Goal: Ask a question

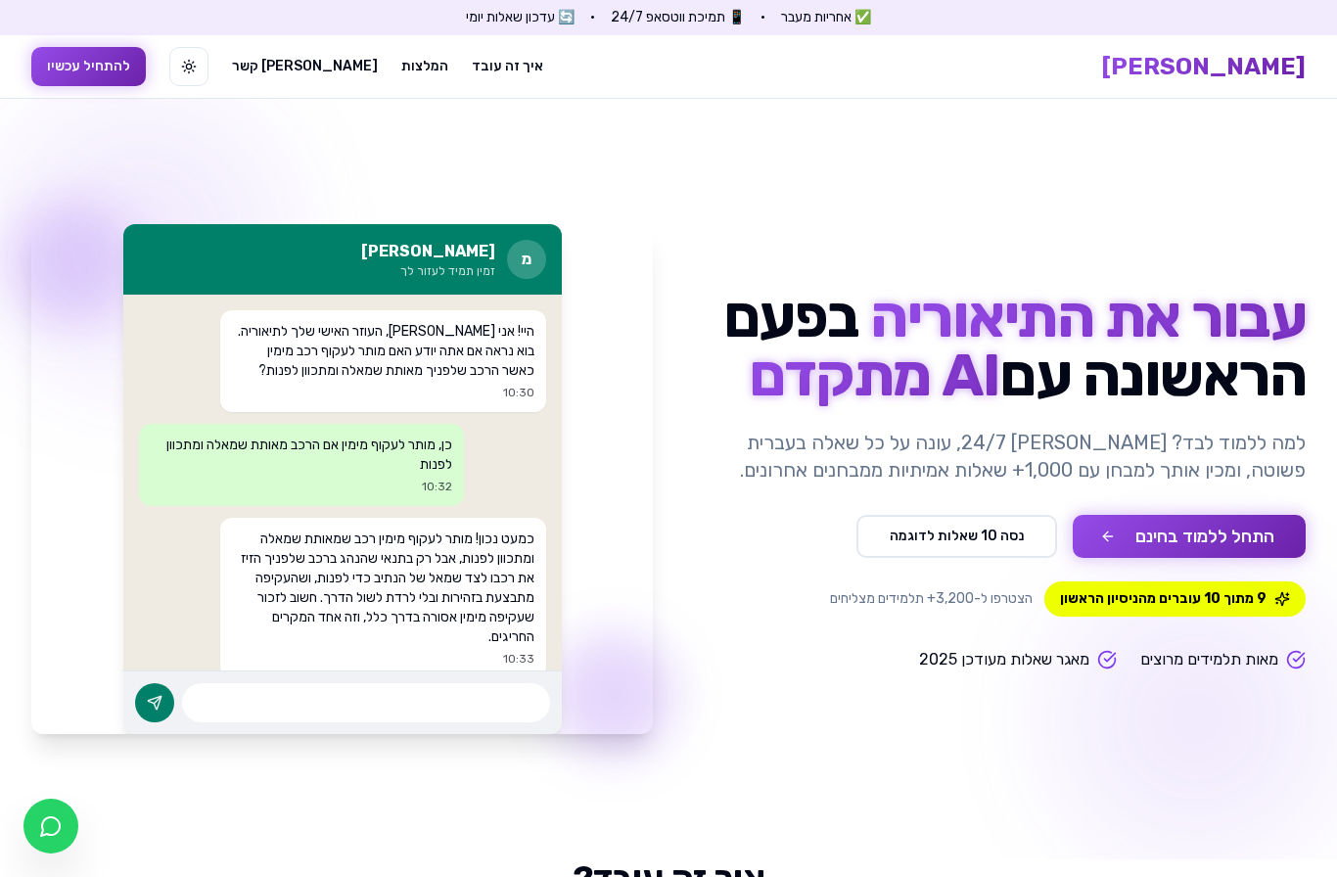
click at [1179, 529] on button "התחל ללמוד בחינם" at bounding box center [1189, 536] width 233 height 43
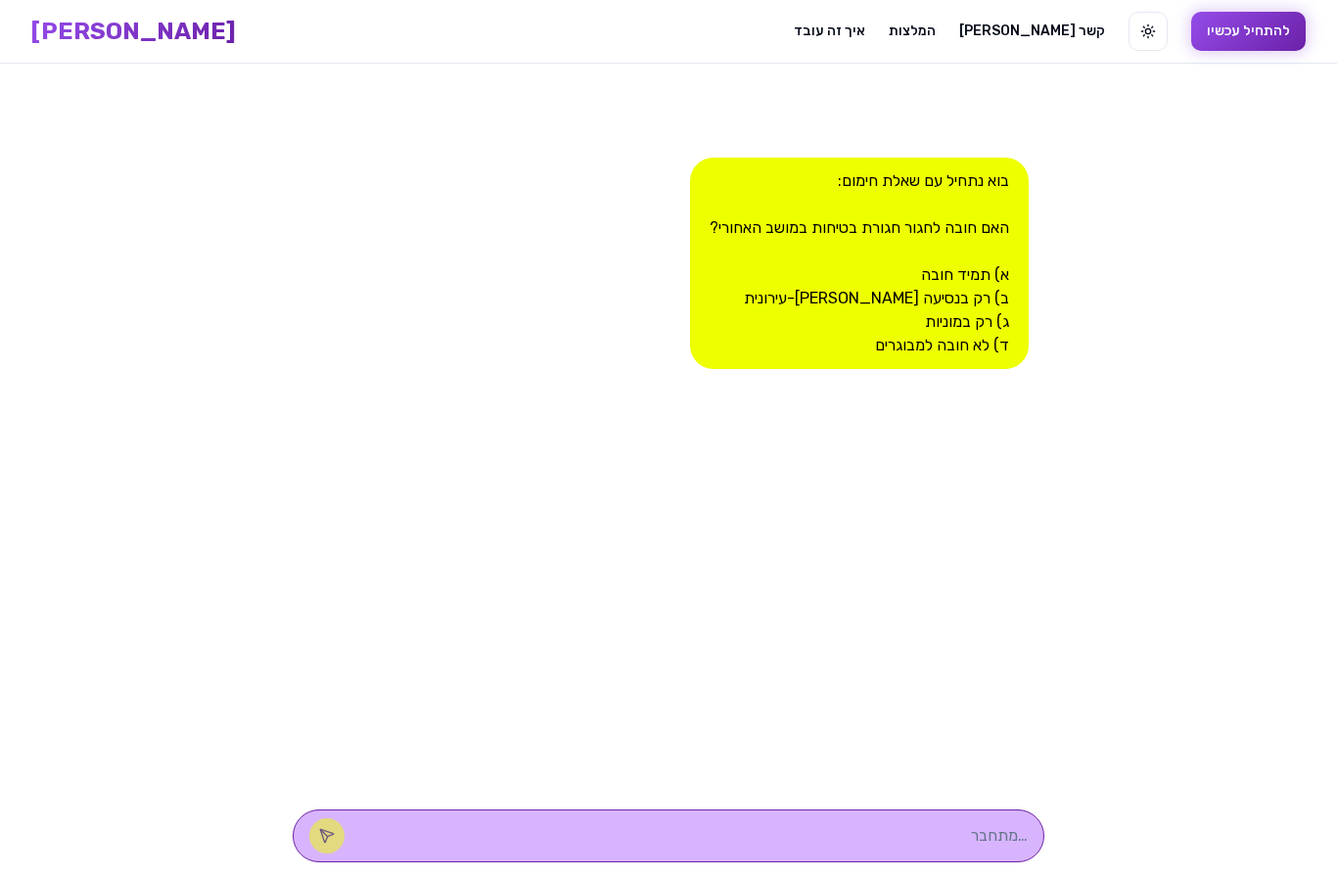
scroll to position [70, 0]
click at [875, 817] on div at bounding box center [669, 834] width 752 height 53
drag, startPoint x: 876, startPoint y: 823, endPoint x: 876, endPoint y: 893, distance: 69.5
click at [876, 823] on html "[PERSON_NAME] AI איך זה עובד המלצות [PERSON_NAME] קשר החלף מצב תצוגה להתחיל עכש…" at bounding box center [668, 438] width 1337 height 878
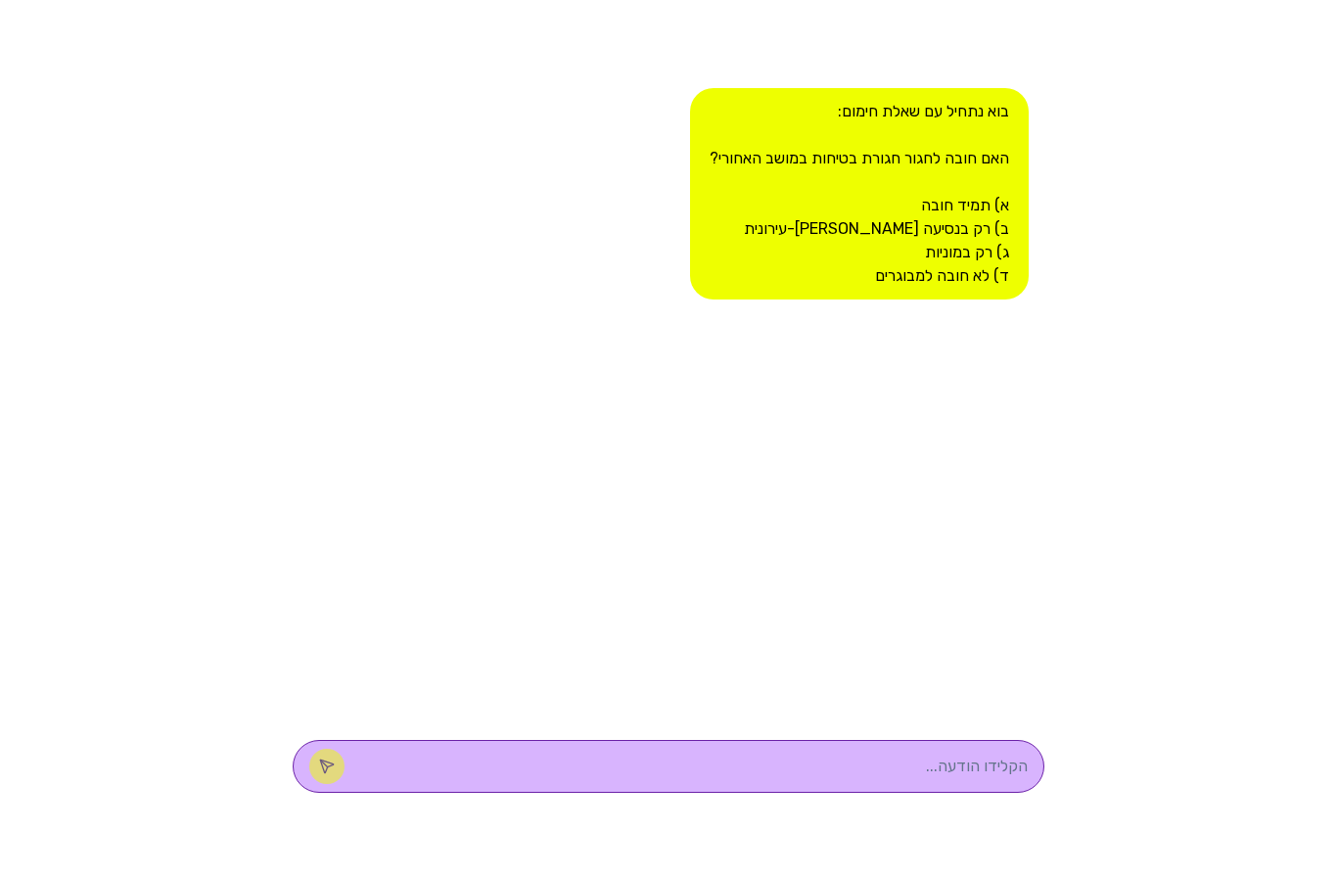
type textarea "T"
type textarea "א"
click at [333, 828] on icon at bounding box center [326, 834] width 13 height 13
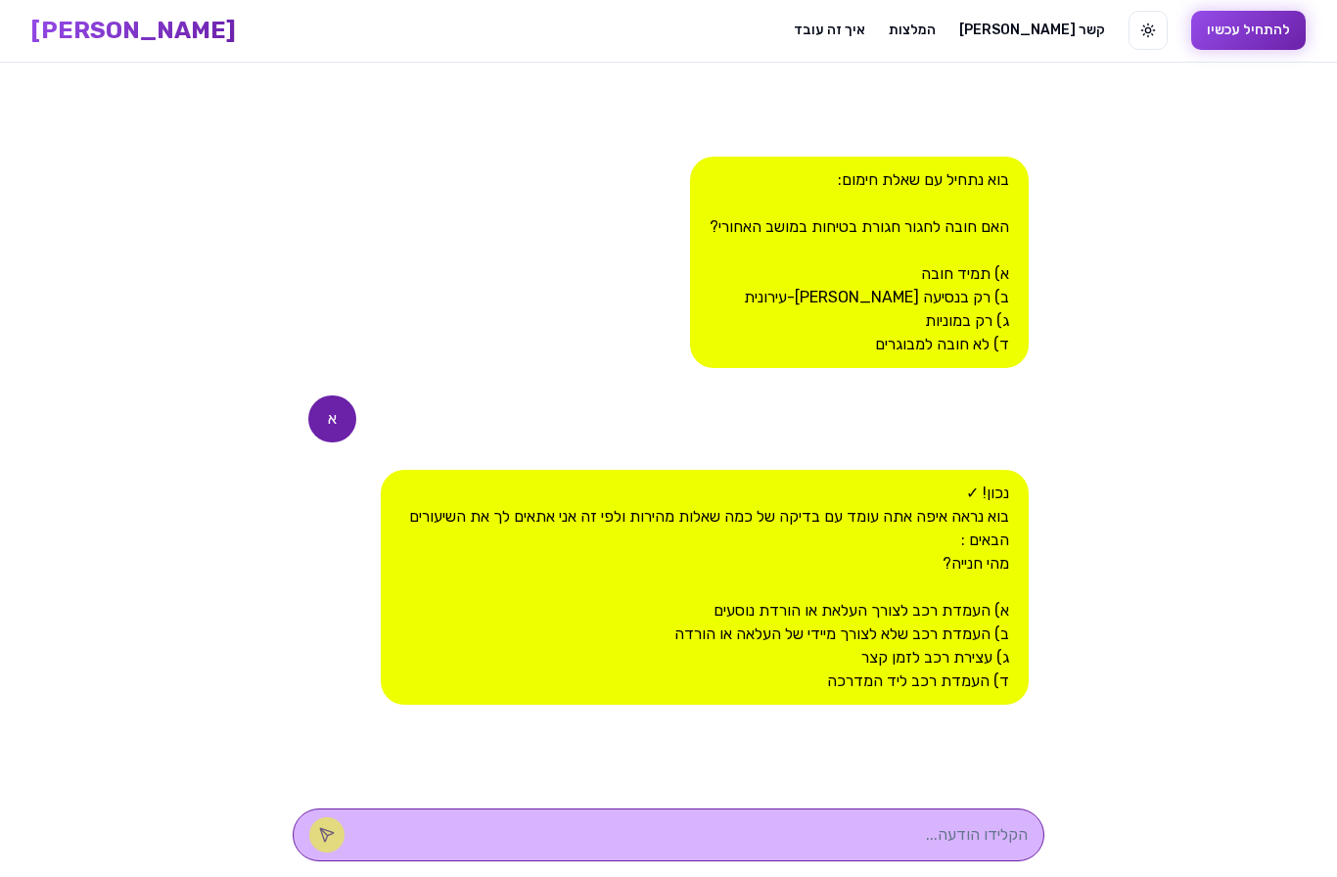
click at [837, 835] on textarea at bounding box center [696, 834] width 664 height 23
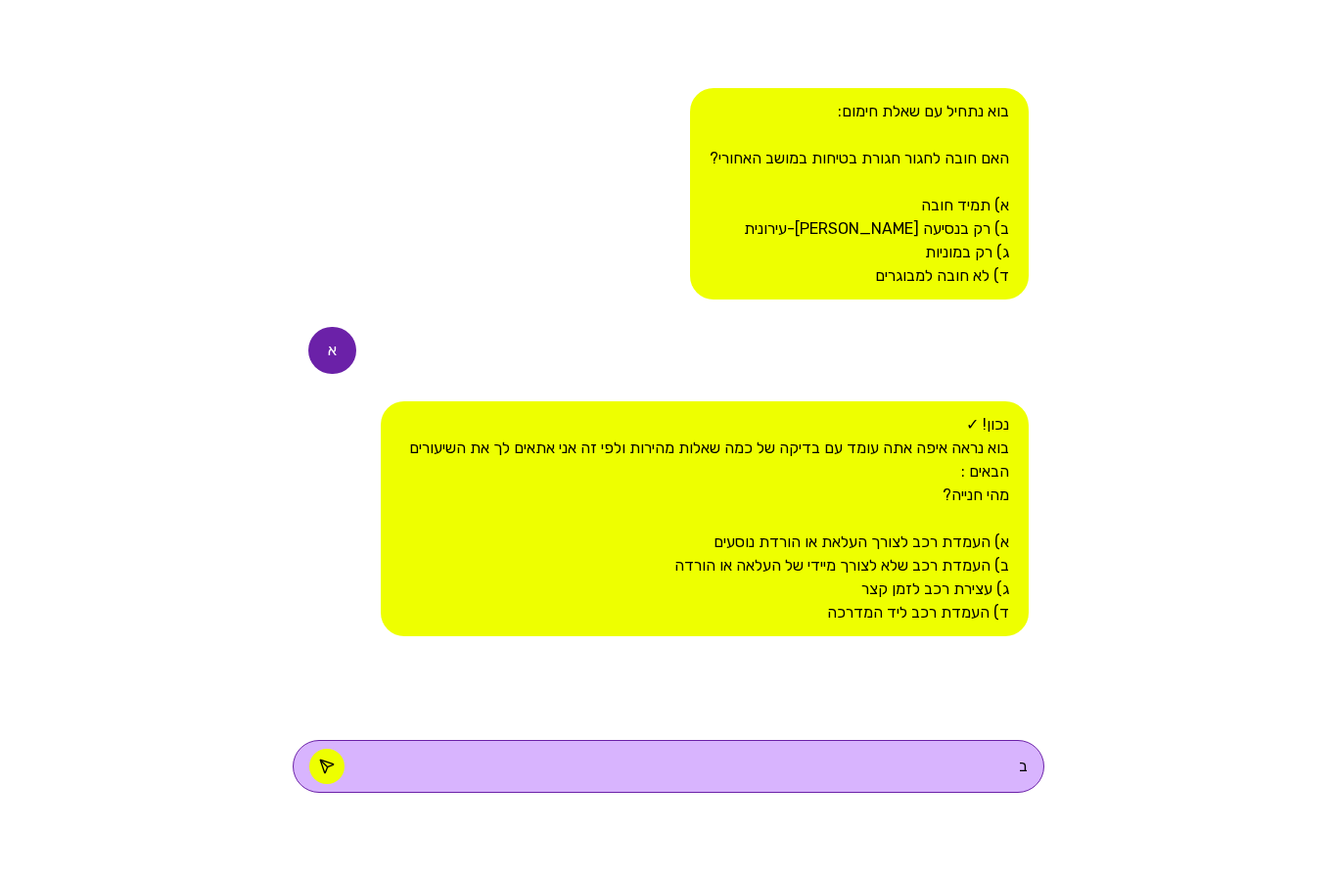
type textarea "ב"
click at [335, 827] on icon at bounding box center [327, 835] width 16 height 16
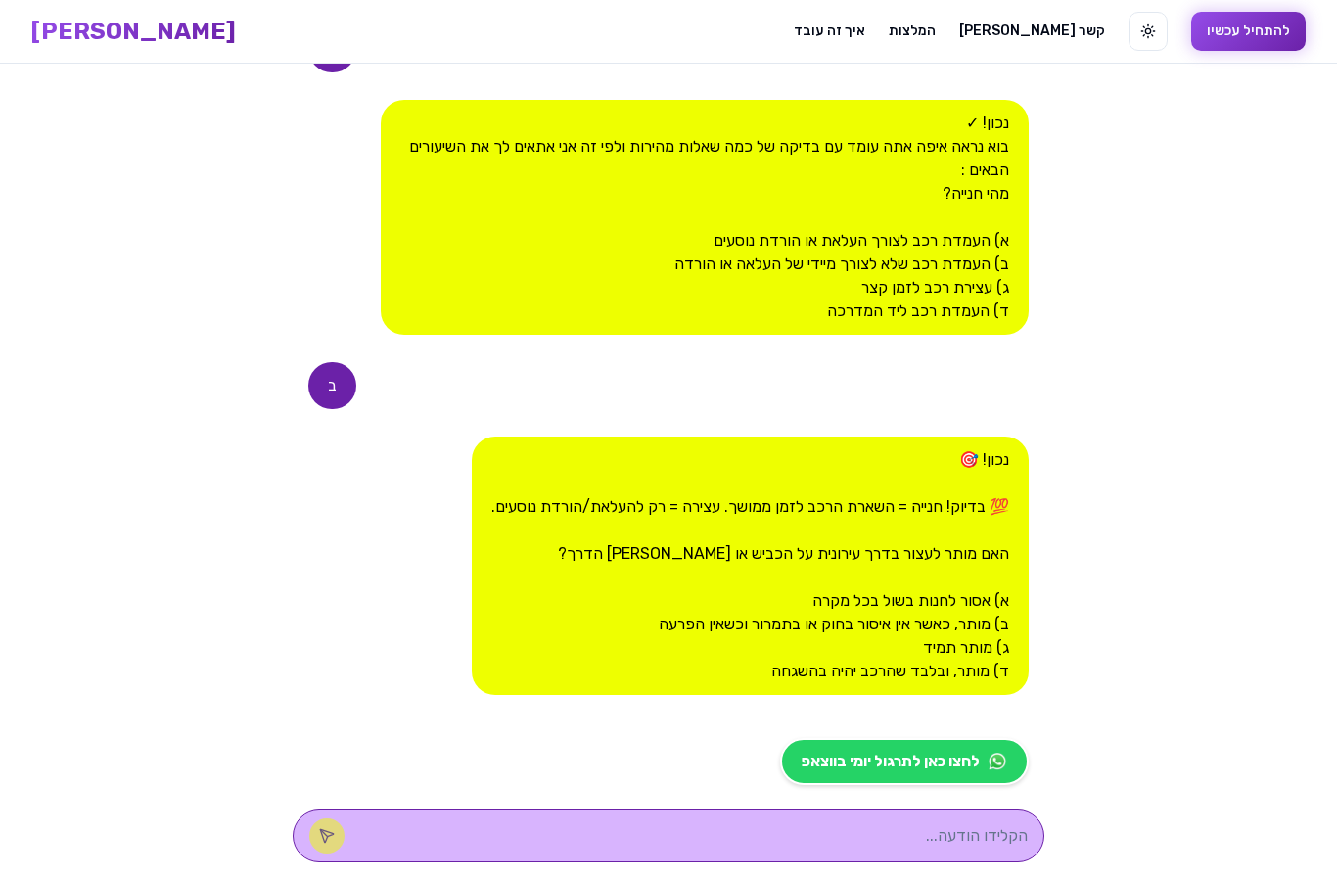
scroll to position [295, 0]
